Goal: Task Accomplishment & Management: Manage account settings

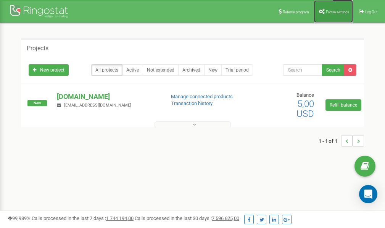
click at [334, 11] on span "Profile settings" at bounding box center [337, 12] width 23 height 4
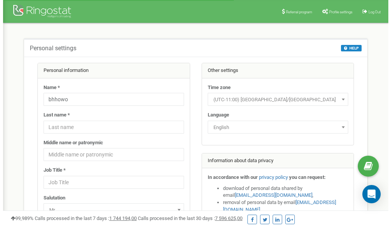
scroll to position [38, 0]
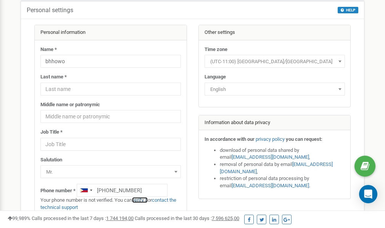
click at [143, 200] on link "verify it" at bounding box center [140, 201] width 16 height 6
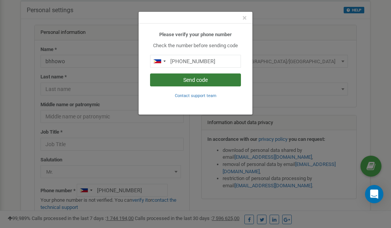
click at [212, 81] on button "Send code" at bounding box center [195, 80] width 91 height 13
